Goal: Find specific page/section: Find specific page/section

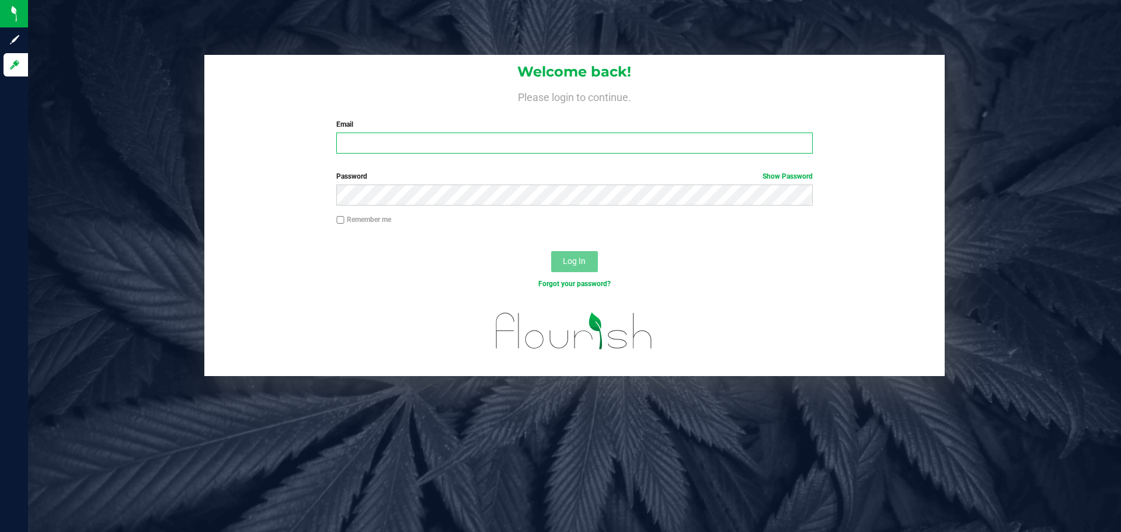
click at [519, 138] on input "Email" at bounding box center [574, 142] width 476 height 21
type input "[EMAIL_ADDRESS][DOMAIN_NAME]"
click at [551, 251] on button "Log In" at bounding box center [574, 261] width 47 height 21
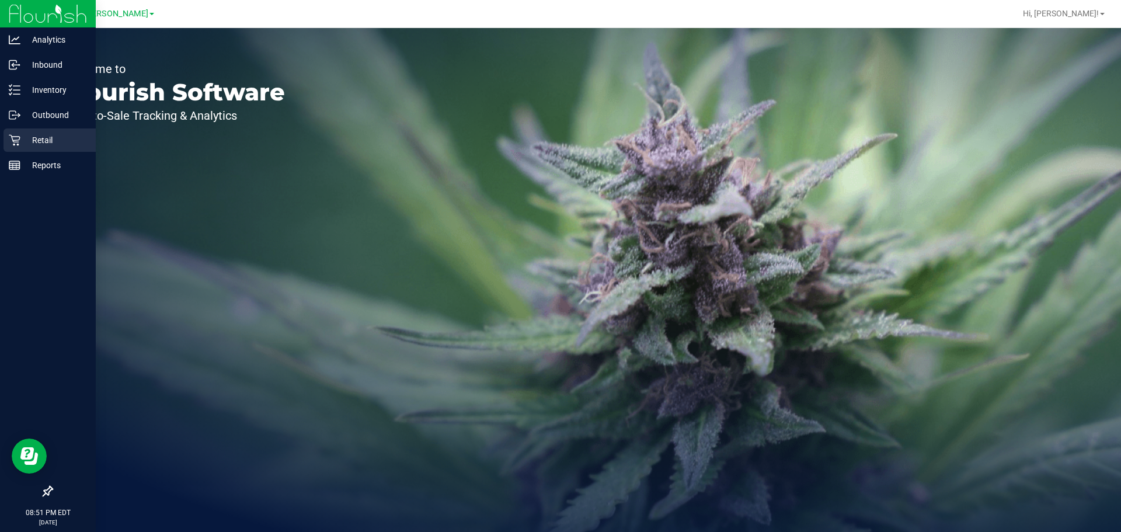
click at [40, 137] on p "Retail" at bounding box center [55, 140] width 70 height 14
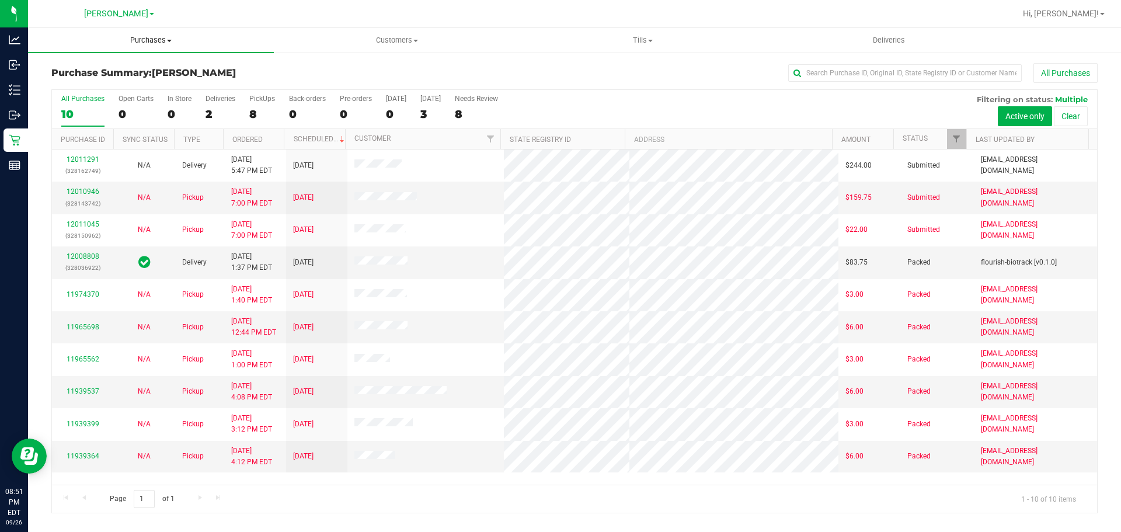
click at [160, 37] on span "Purchases" at bounding box center [151, 40] width 246 height 11
click at [122, 85] on li "Fulfillment" at bounding box center [151, 85] width 246 height 14
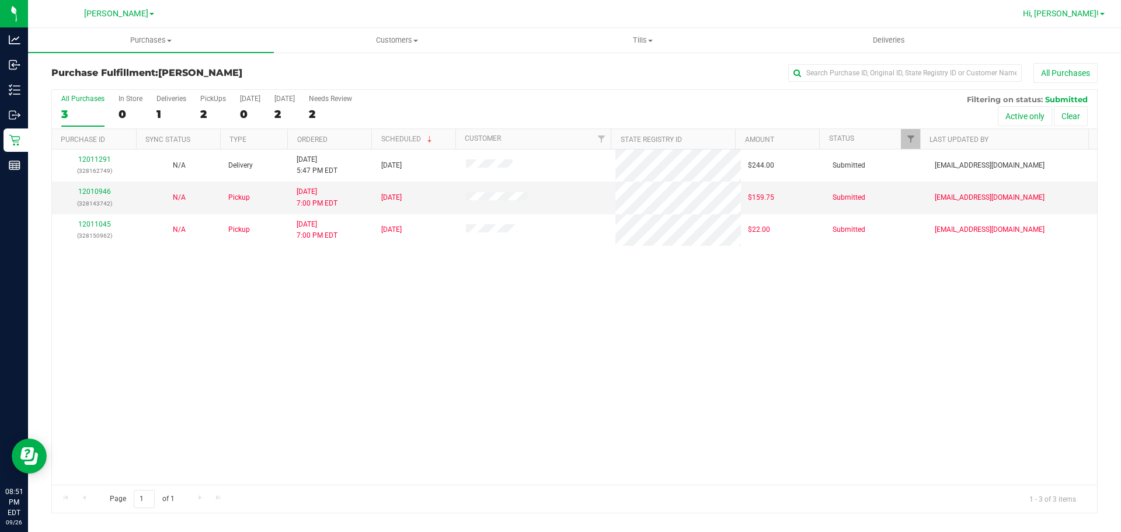
click at [1096, 9] on span "Hi, [PERSON_NAME]!" at bounding box center [1061, 13] width 76 height 9
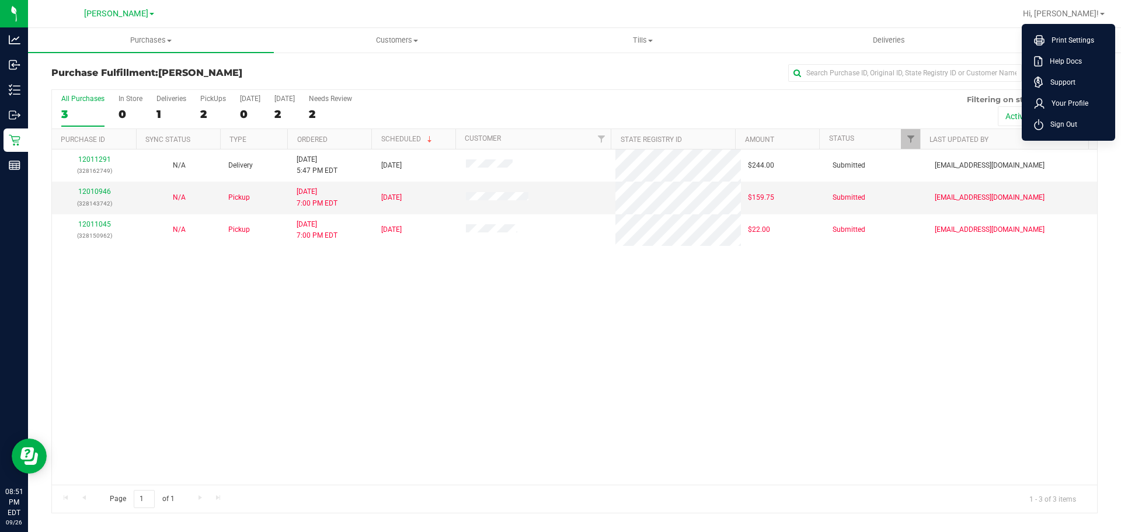
click at [327, 385] on div "12011291 (328162749) N/A Delivery 9/26/2025 5:47 PM EDT 9/30/2025 $244.00 Submi…" at bounding box center [574, 316] width 1045 height 335
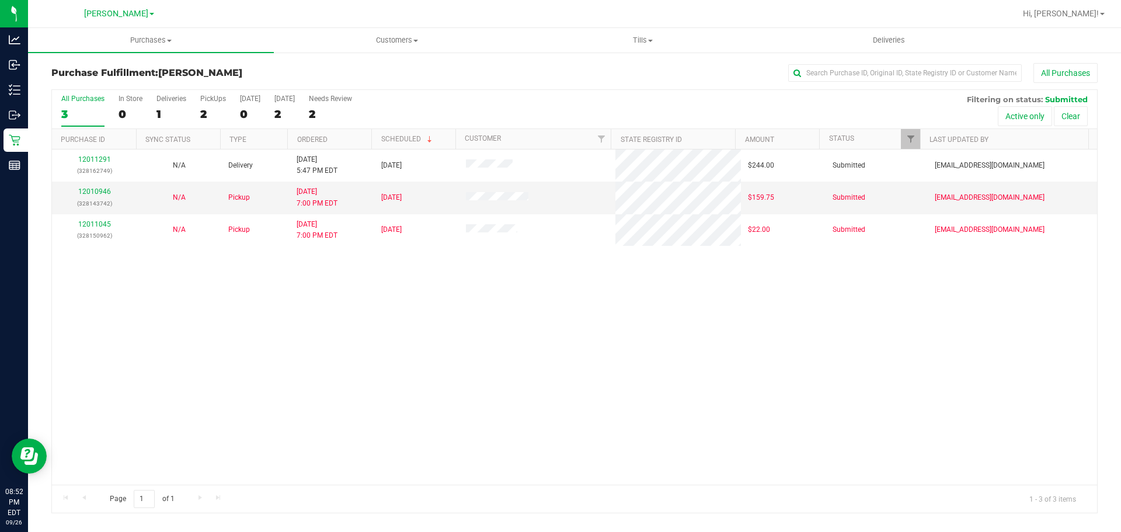
drag, startPoint x: 1113, startPoint y: 1, endPoint x: 611, endPoint y: 376, distance: 627.1
click at [611, 376] on div "12011291 (328162749) N/A Delivery 9/26/2025 5:47 PM EDT 9/30/2025 $244.00 Submi…" at bounding box center [574, 316] width 1045 height 335
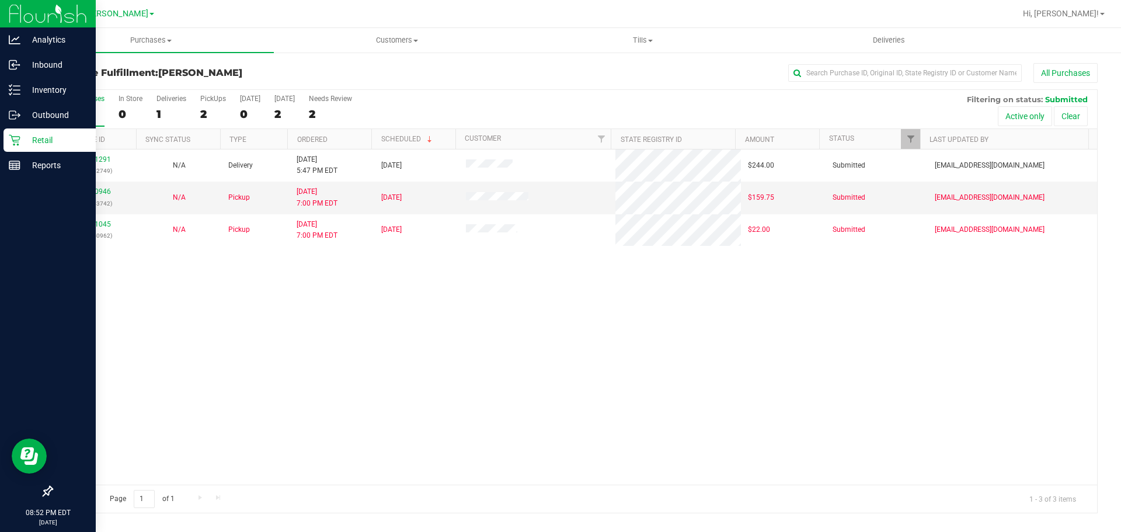
click at [20, 140] on p "Retail" at bounding box center [55, 140] width 70 height 14
